Goal: Task Accomplishment & Management: Use online tool/utility

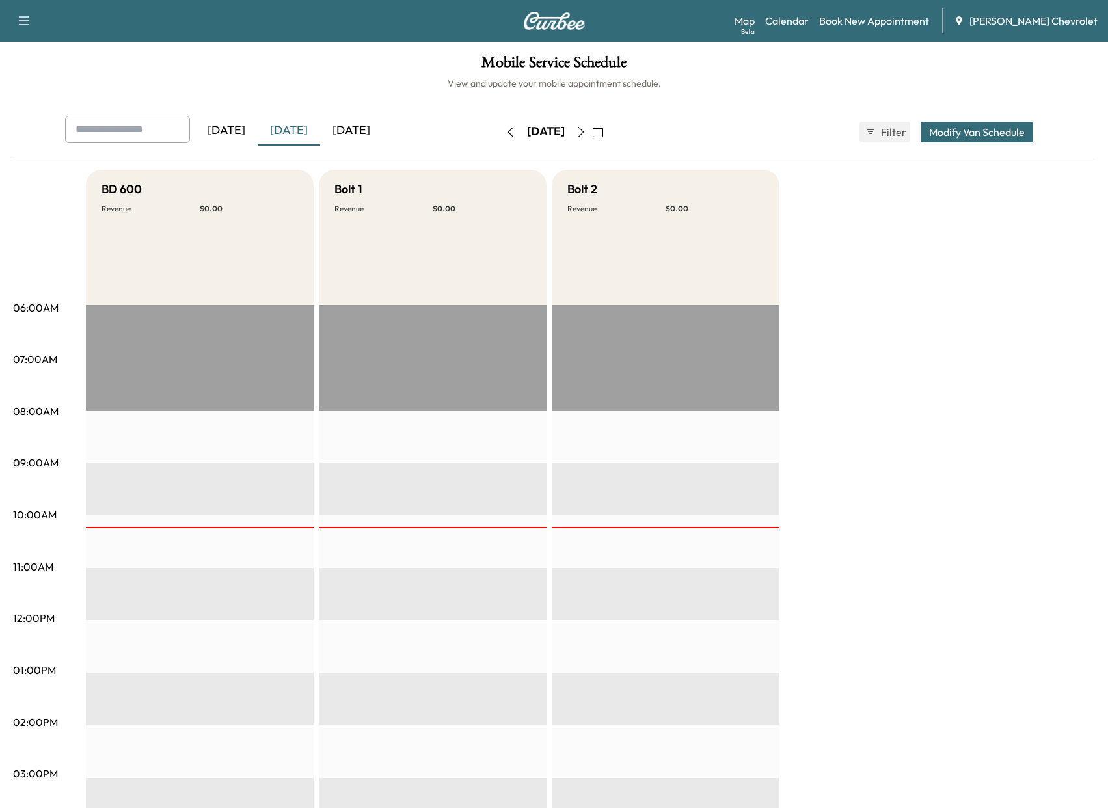
click at [586, 129] on icon "button" at bounding box center [581, 132] width 10 height 10
click at [586, 132] on icon "button" at bounding box center [581, 132] width 10 height 10
click at [592, 132] on button "button" at bounding box center [581, 132] width 22 height 21
click at [586, 132] on icon "button" at bounding box center [581, 132] width 10 height 10
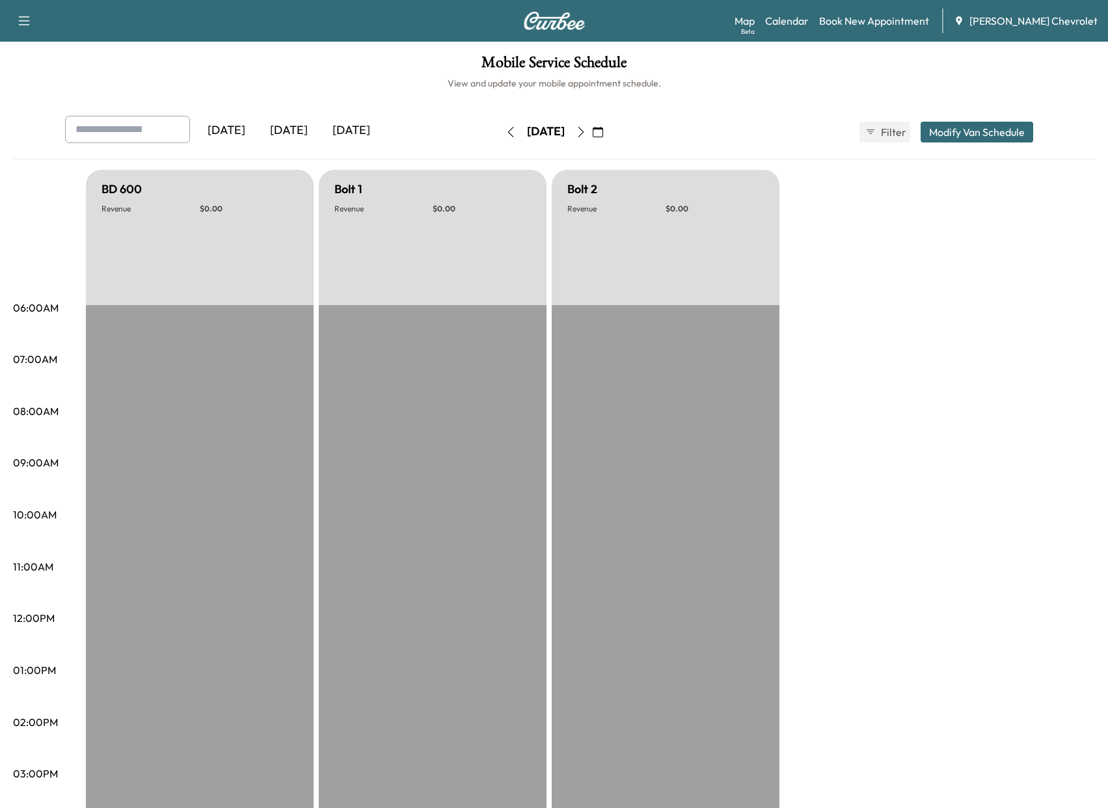
click at [586, 132] on icon "button" at bounding box center [581, 132] width 10 height 10
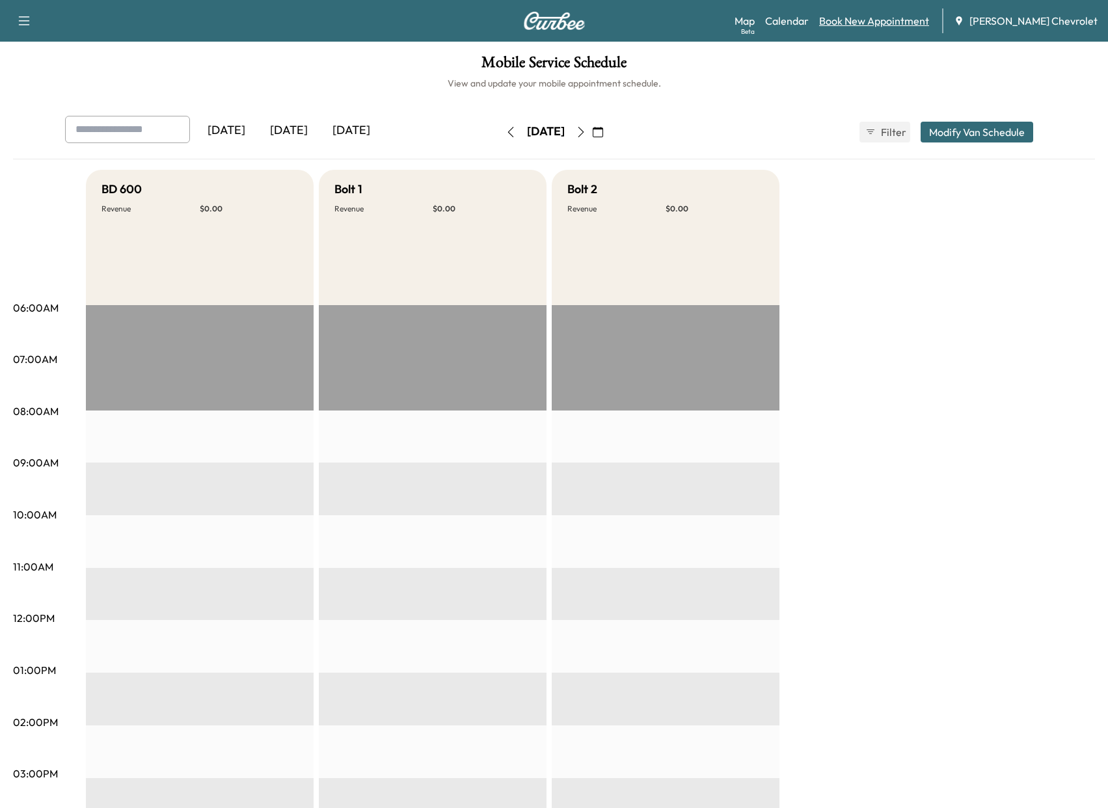
click at [873, 21] on link "Book New Appointment" at bounding box center [874, 21] width 110 height 16
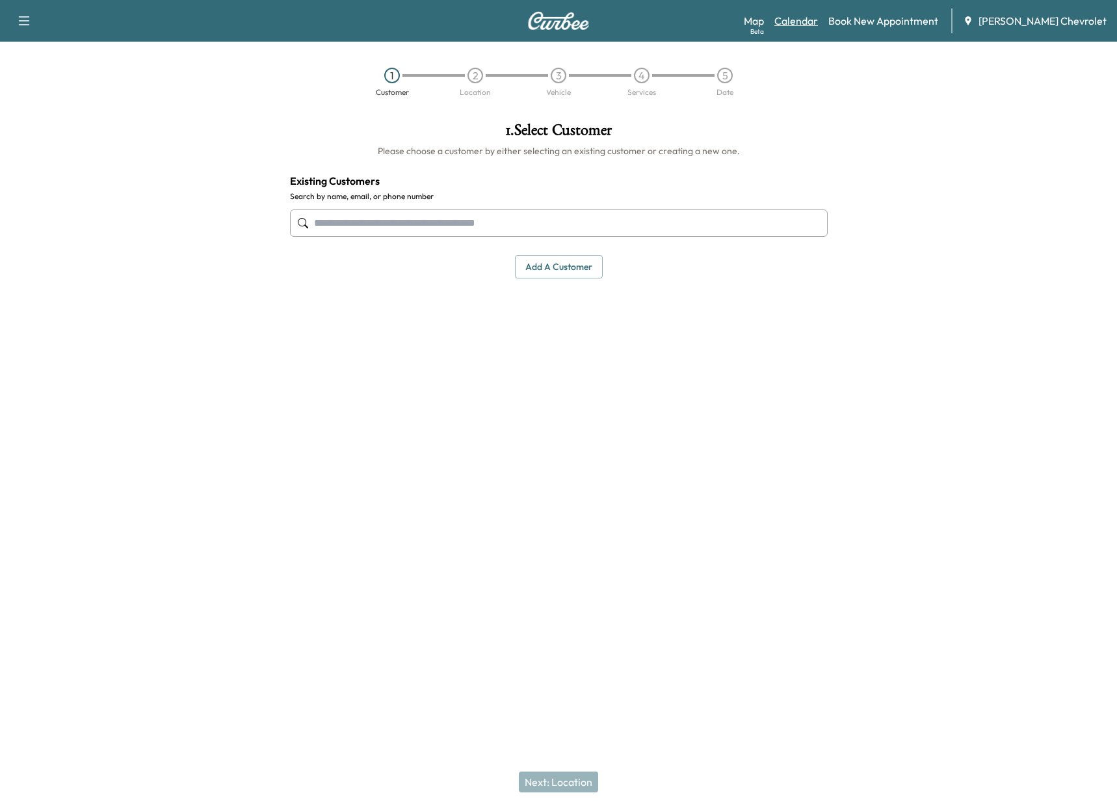
click at [817, 16] on link "Calendar" at bounding box center [797, 21] width 44 height 16
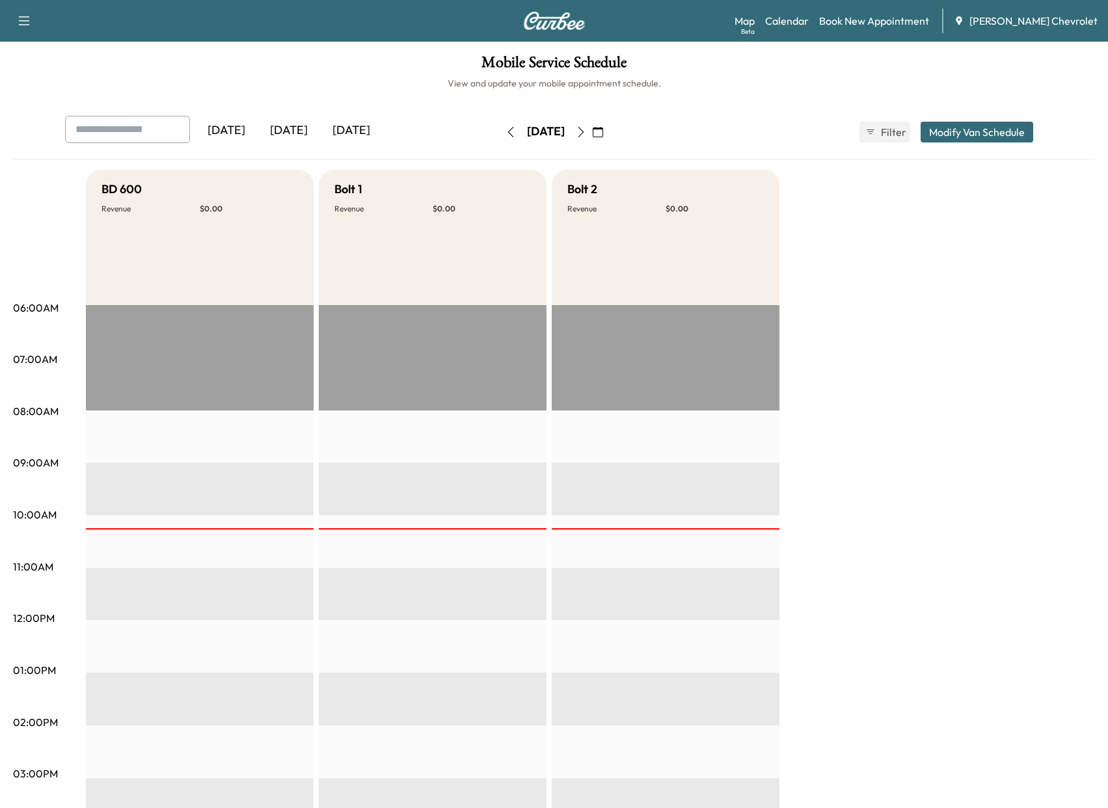
click at [302, 113] on div "Mobile Service Schedule View and update your mobile appointment schedule. [DATE…" at bounding box center [554, 600] width 1108 height 1117
click at [299, 126] on div "[DATE]" at bounding box center [289, 131] width 62 height 30
